Goal: Task Accomplishment & Management: Manage account settings

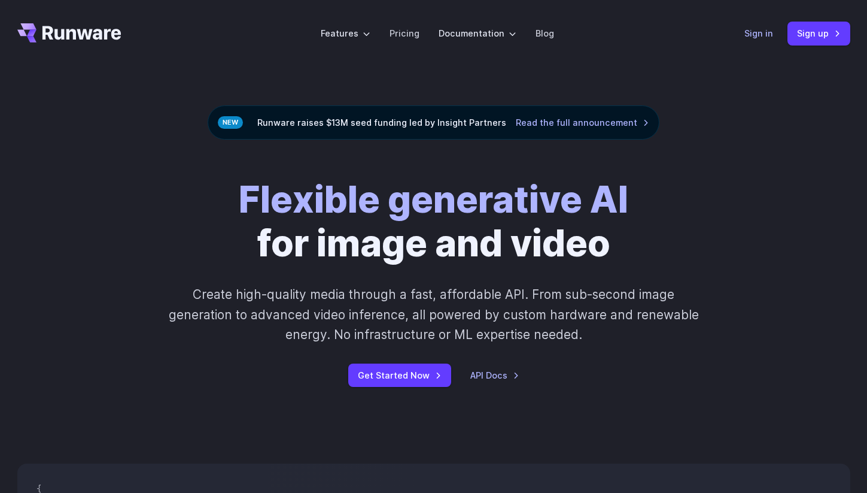
click at [757, 30] on link "Sign in" at bounding box center [759, 33] width 29 height 14
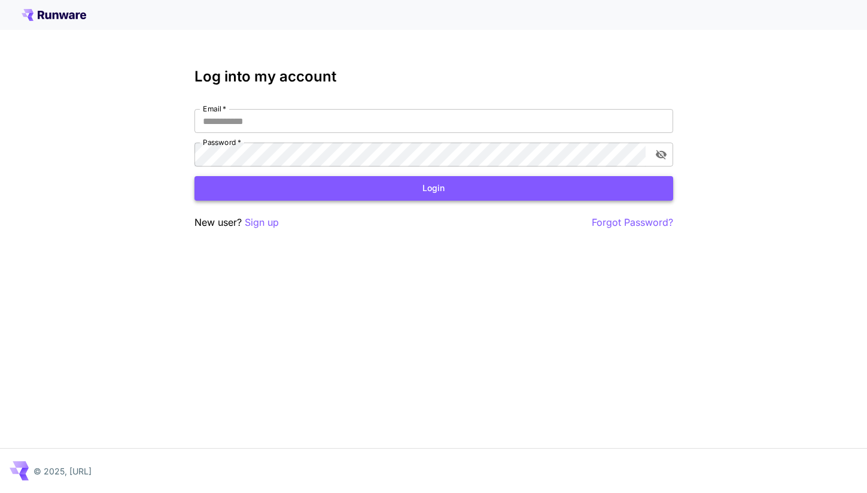
type input "**********"
click at [402, 186] on button "Login" at bounding box center [434, 188] width 479 height 25
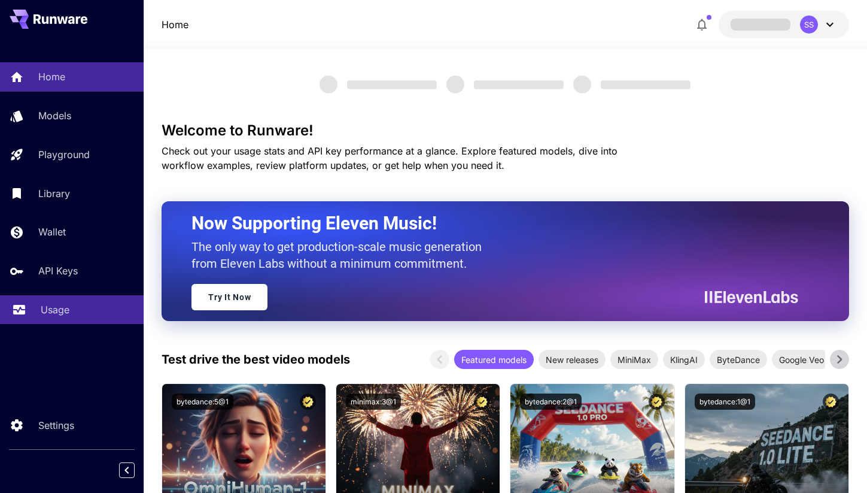
click at [58, 323] on link "Usage" at bounding box center [72, 309] width 144 height 29
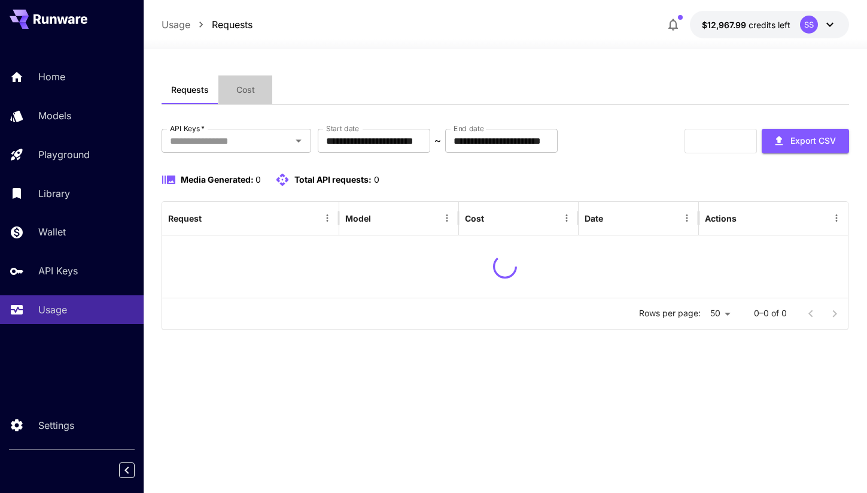
click at [251, 85] on span "Cost" at bounding box center [245, 89] width 19 height 11
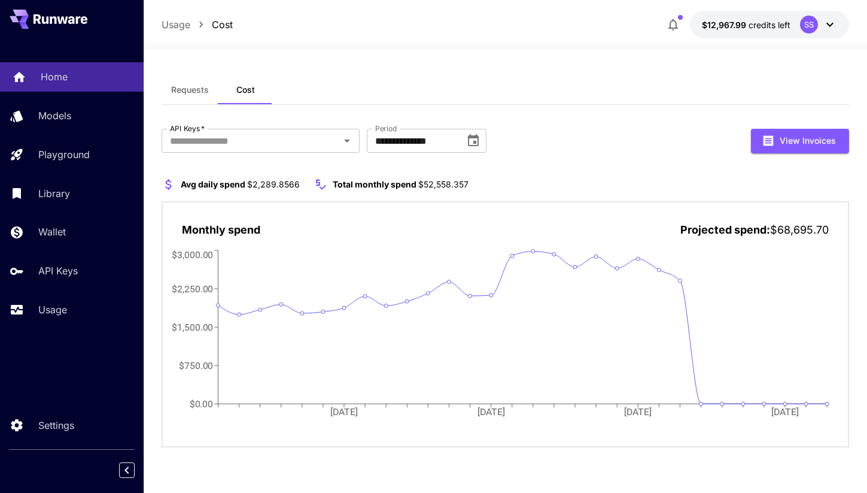
click at [59, 81] on p "Home" at bounding box center [54, 76] width 27 height 14
